Goal: Check status: Check status

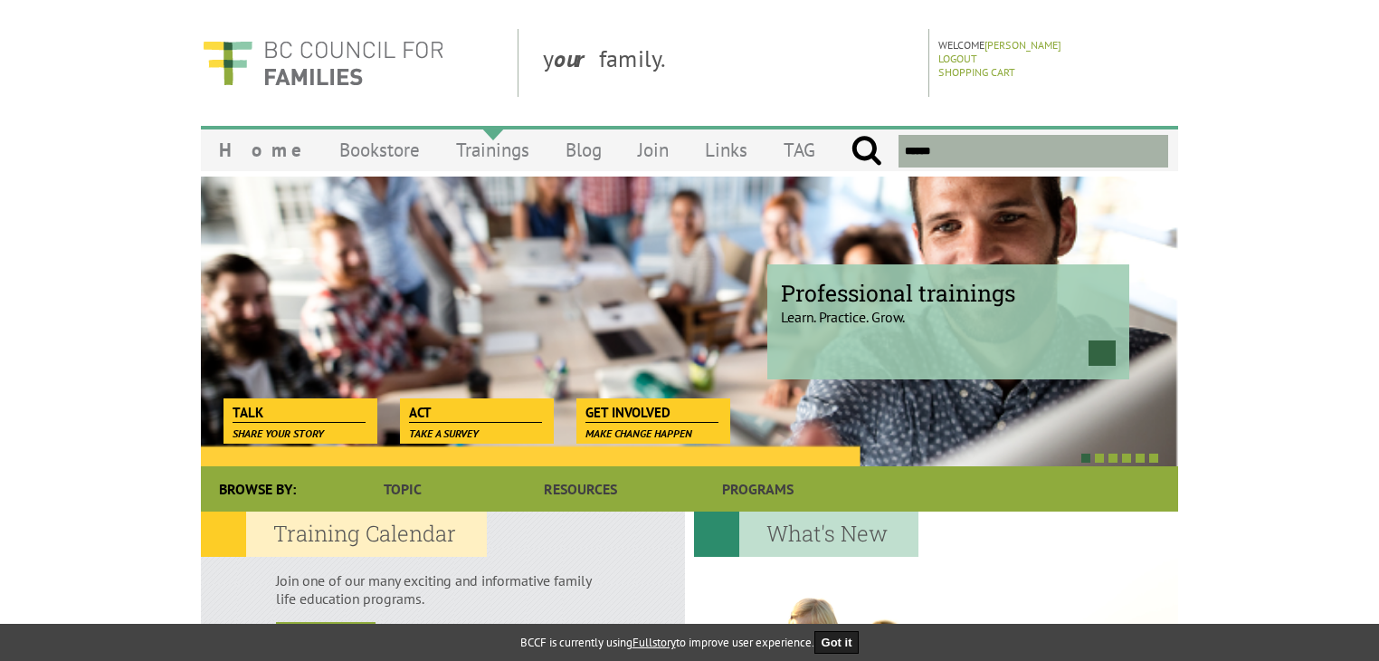
click at [449, 167] on link "Trainings" at bounding box center [493, 150] width 110 height 43
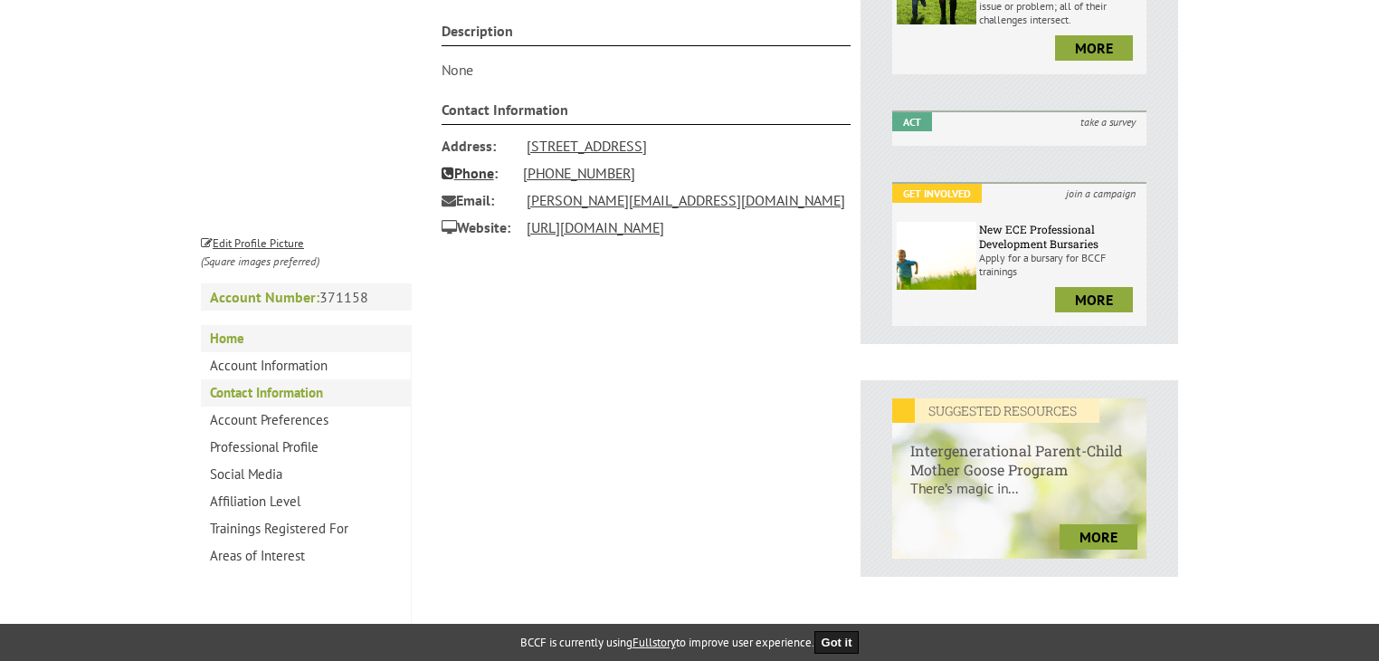
scroll to position [405, 0]
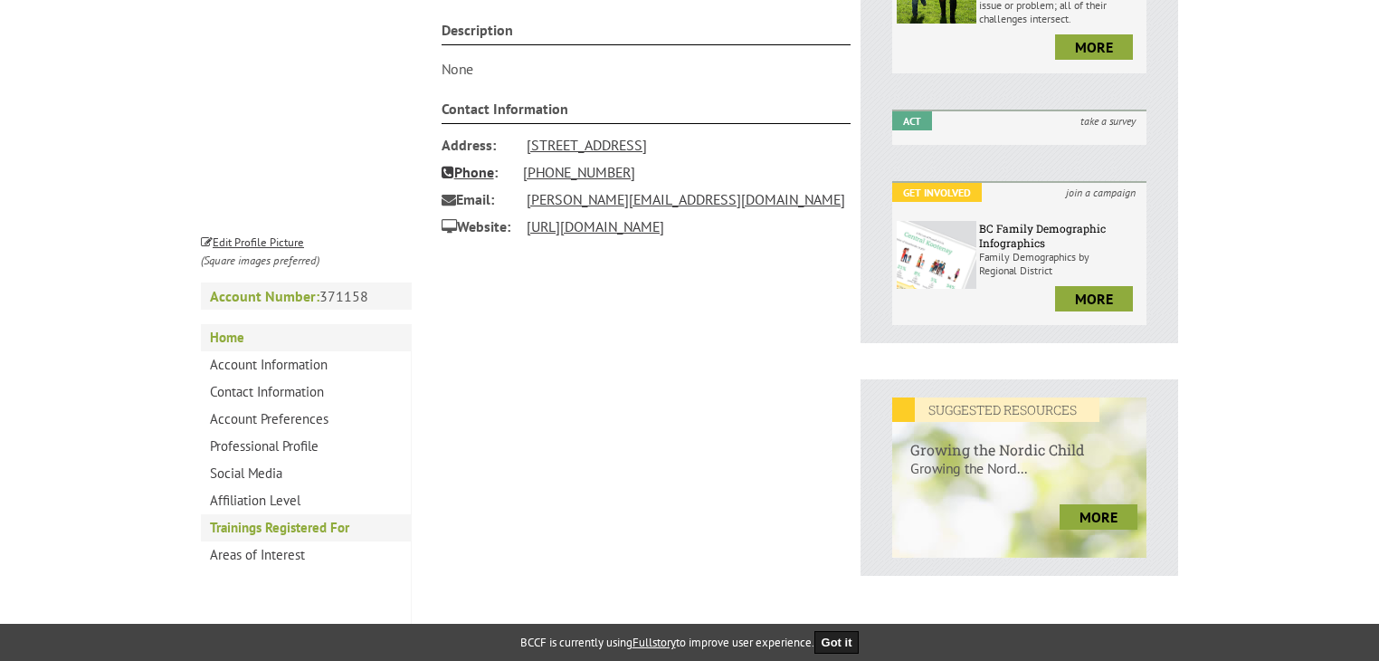
click at [329, 540] on link "Trainings Registered For" at bounding box center [306, 527] width 210 height 27
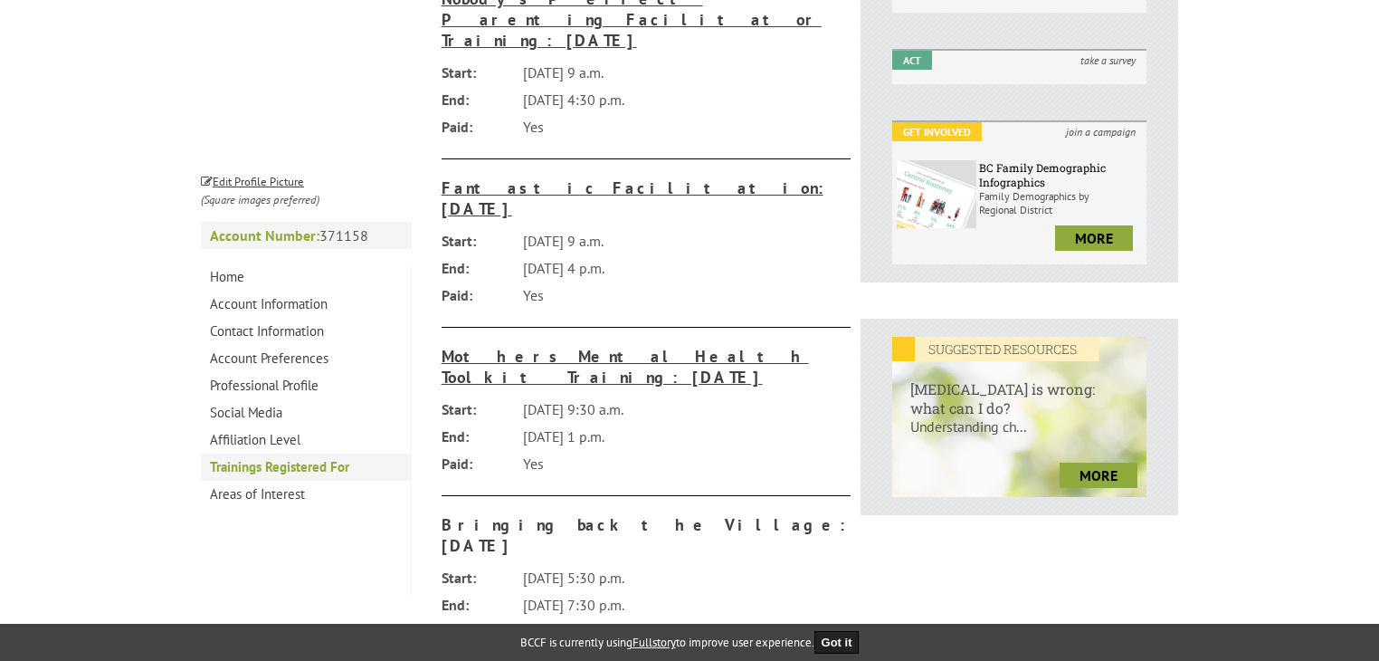
scroll to position [539, 0]
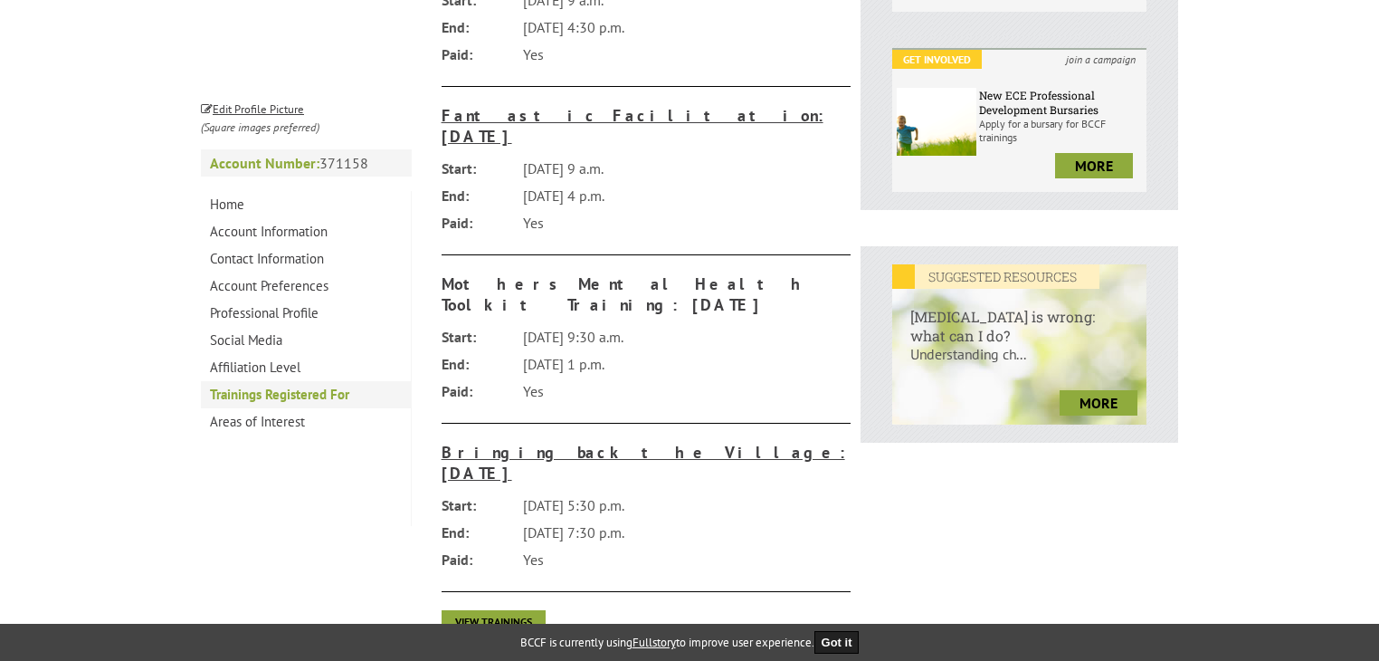
click at [655, 273] on h3 "Mothers Mental Health Toolkit Training: [DATE]" at bounding box center [647, 294] width 410 height 42
click at [695, 273] on h3 "Mothers Mental Health Toolkit Training: [DATE]" at bounding box center [647, 294] width 410 height 42
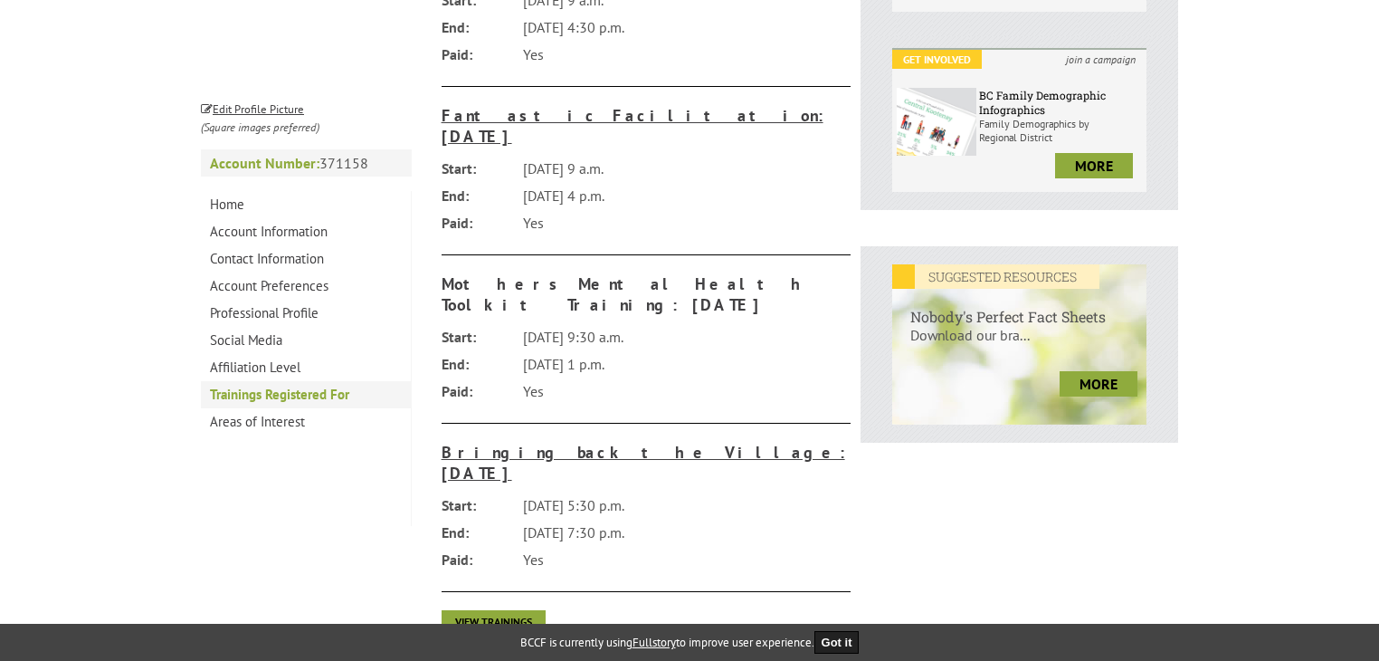
click at [716, 273] on h3 "Mothers Mental Health Toolkit Training: [DATE]" at bounding box center [647, 294] width 410 height 42
